Goal: Task Accomplishment & Management: Complete application form

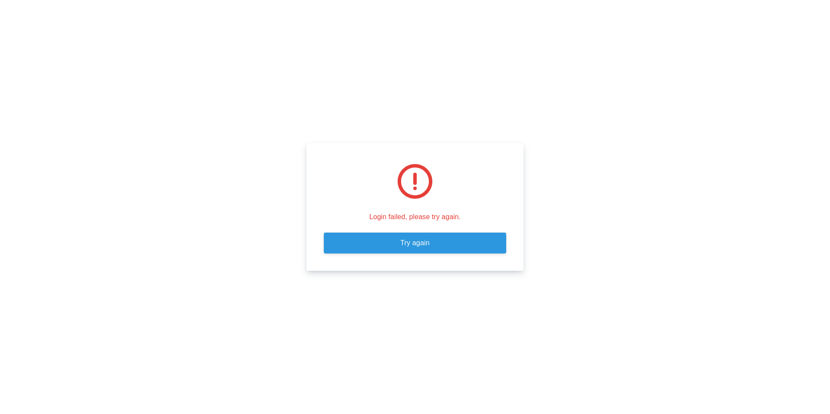
click at [424, 243] on link "Try again" at bounding box center [415, 243] width 182 height 21
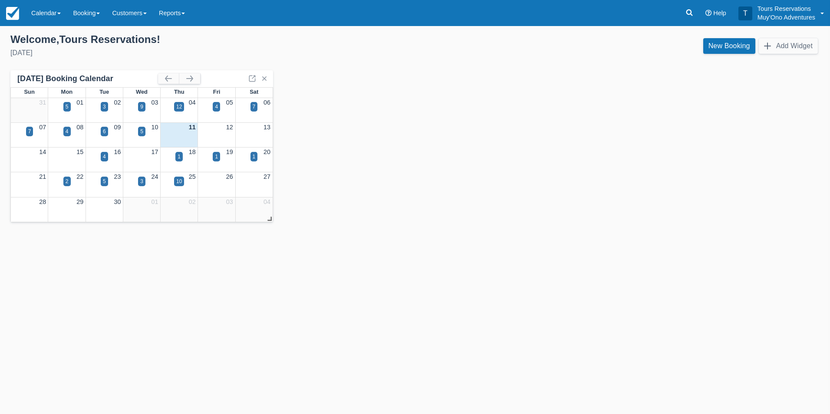
click at [634, 175] on div "[DATE] Booking Calendar Sun Mon Tue Wed Thu Fri Sat 31 01 02 03 04 05 06 5 3 9 …" at bounding box center [415, 146] width 810 height 152
click at [83, 15] on link "Booking" at bounding box center [86, 13] width 39 height 26
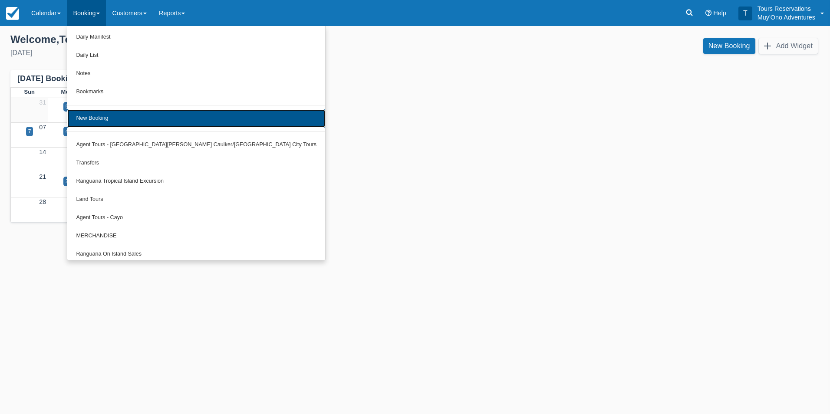
click at [141, 116] on link "New Booking" at bounding box center [196, 118] width 258 height 18
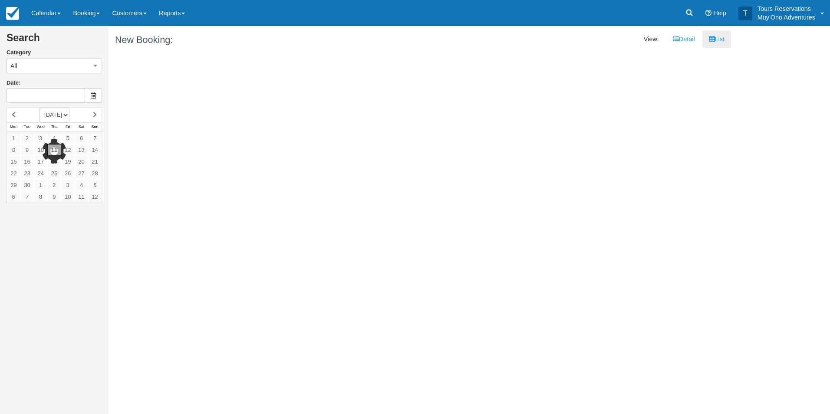
type input "[DATE]"
